Goal: Navigation & Orientation: Find specific page/section

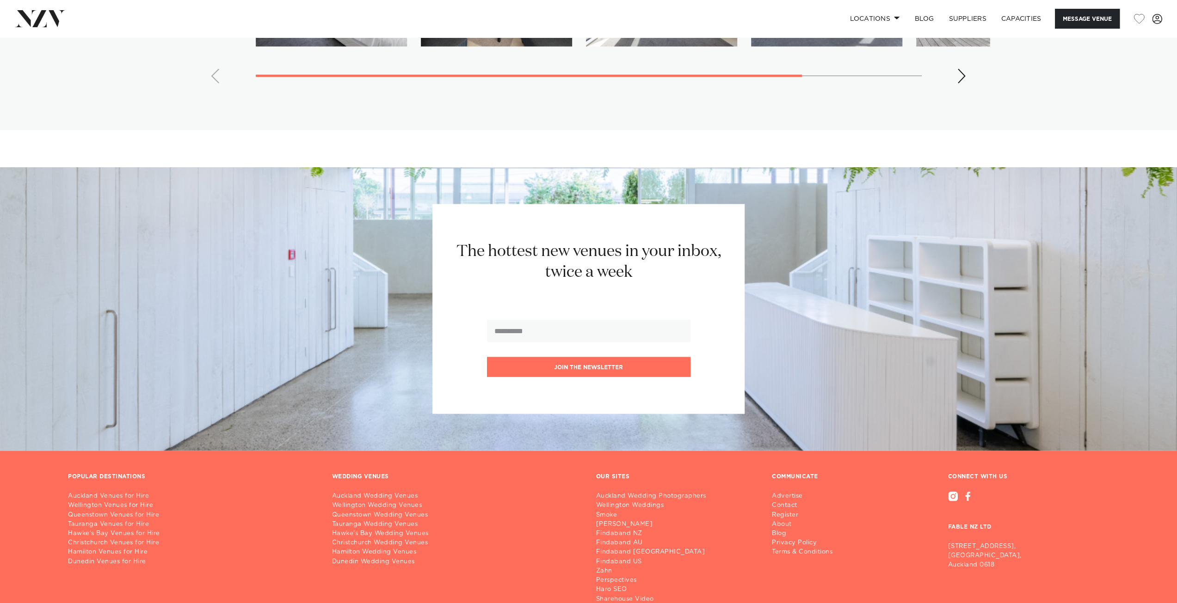
scroll to position [1898, 0]
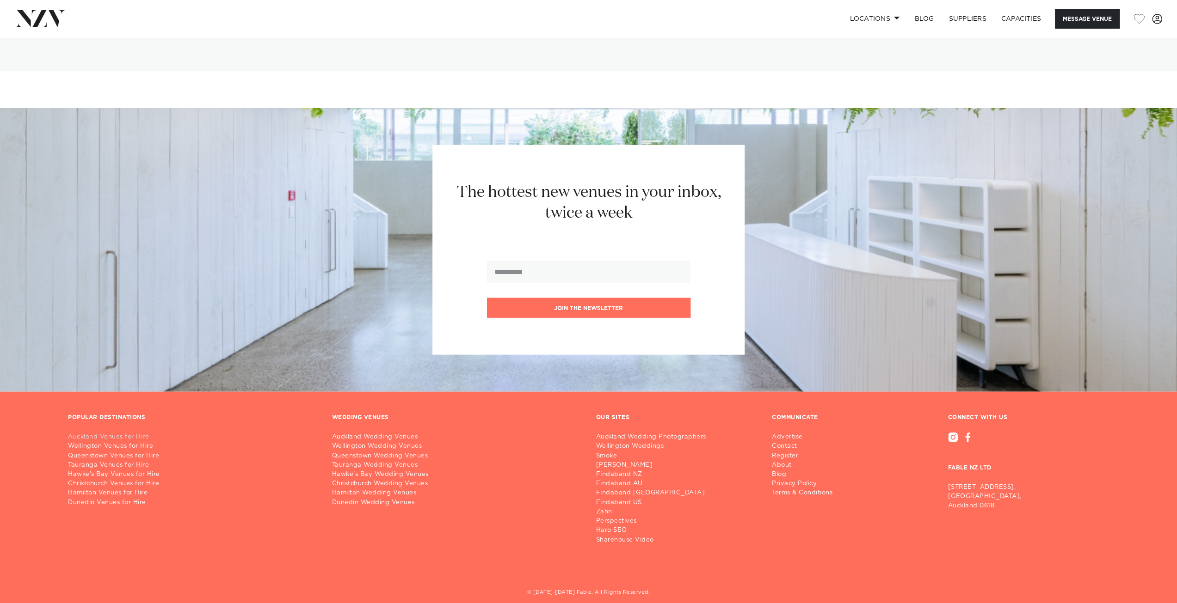
click at [90, 433] on link "Auckland Venues for Hire" at bounding box center [192, 437] width 249 height 9
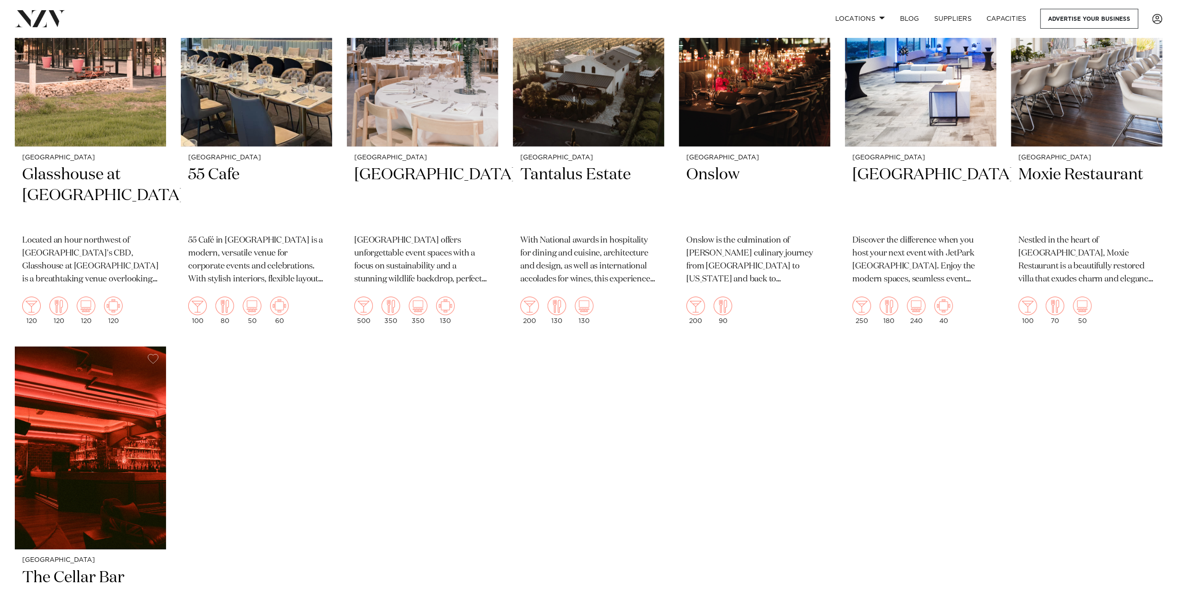
scroll to position [3050, 0]
